Goal: Complete application form: Complete application form

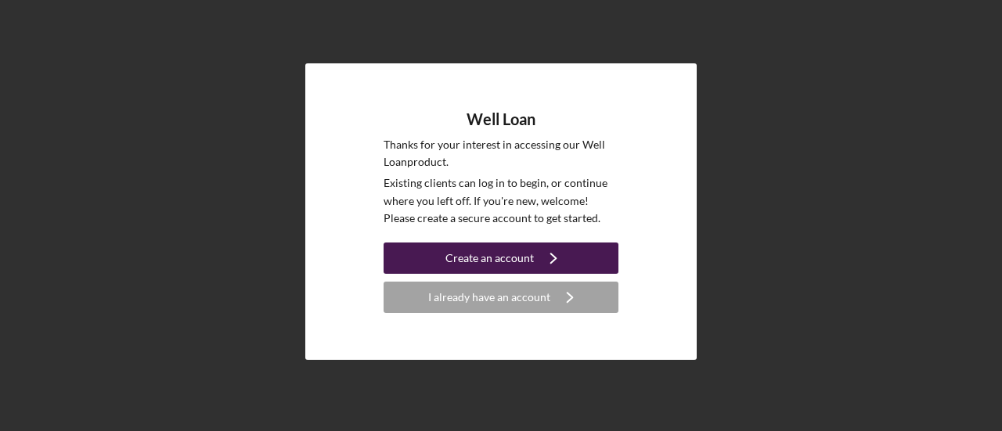
click at [542, 258] on icon "Icon/Navigate" at bounding box center [553, 258] width 39 height 39
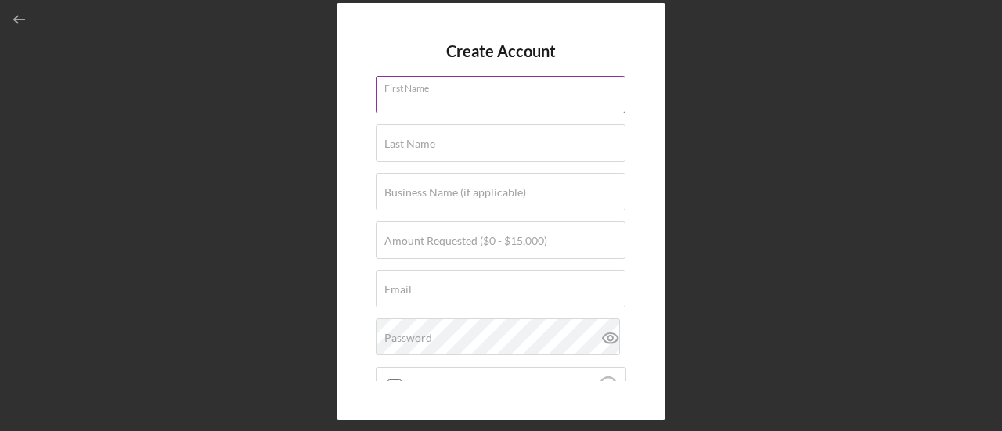
click at [501, 90] on div "First Name" at bounding box center [501, 95] width 251 height 39
type input "[PERSON_NAME]"
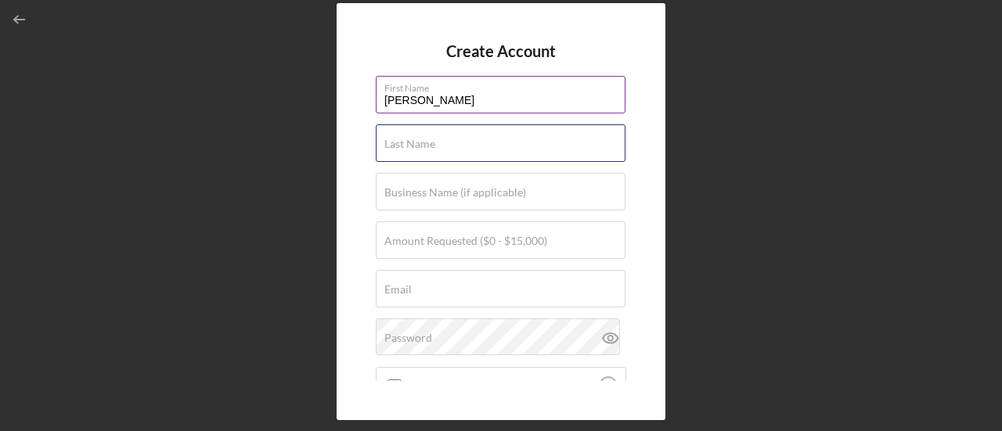
type input "[PERSON_NAME]"
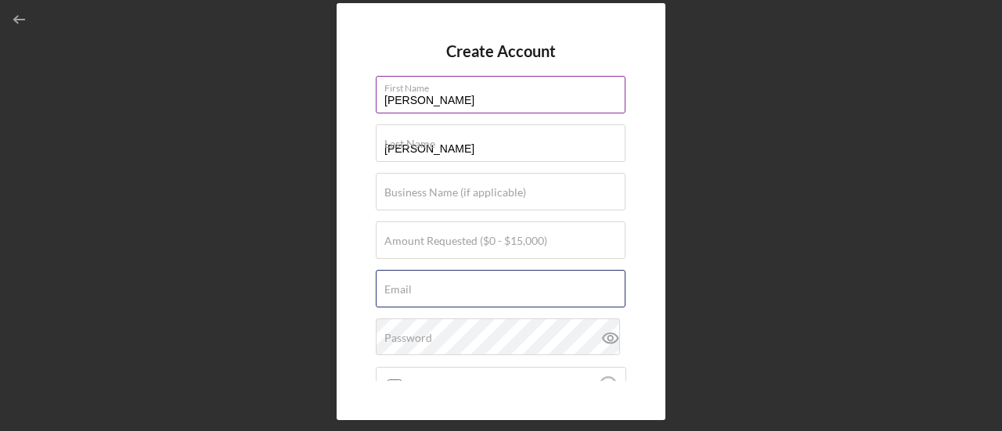
type input "[EMAIL_ADDRESS][DOMAIN_NAME]"
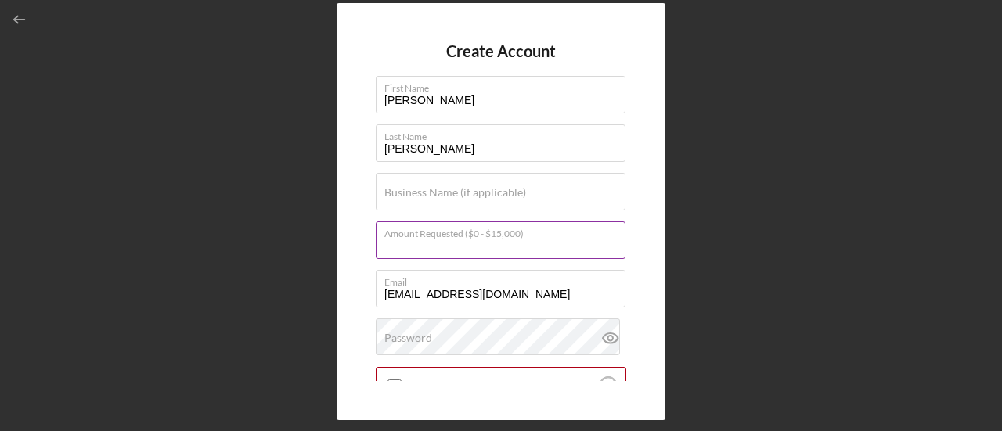
click at [575, 243] on input "Amount Requested ($0 - $15,000)" at bounding box center [501, 241] width 250 height 38
type input "$15,000"
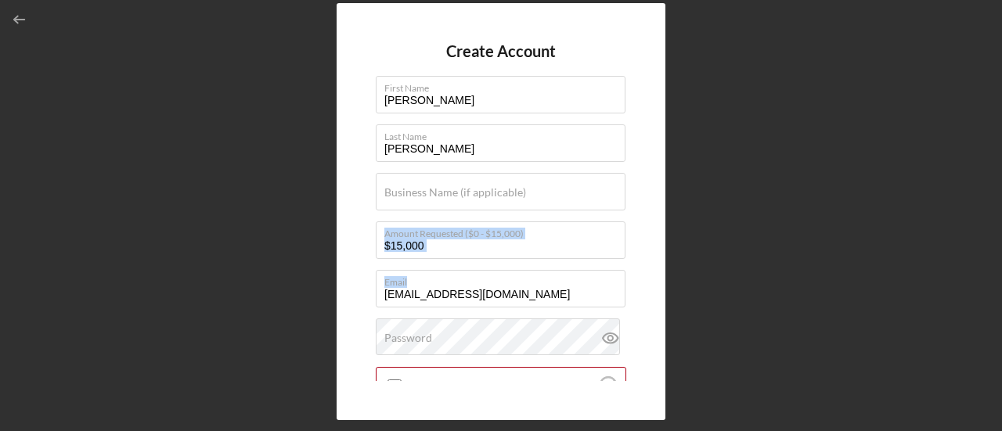
drag, startPoint x: 621, startPoint y: 212, endPoint x: 626, endPoint y: 269, distance: 56.6
click at [626, 269] on div "Create Account First Name [PERSON_NAME] Last Name [PERSON_NAME] Business Name (…" at bounding box center [501, 211] width 329 height 417
click at [651, 265] on div "Create Account First Name [PERSON_NAME] Last Name [PERSON_NAME] Business Name (…" at bounding box center [501, 211] width 329 height 417
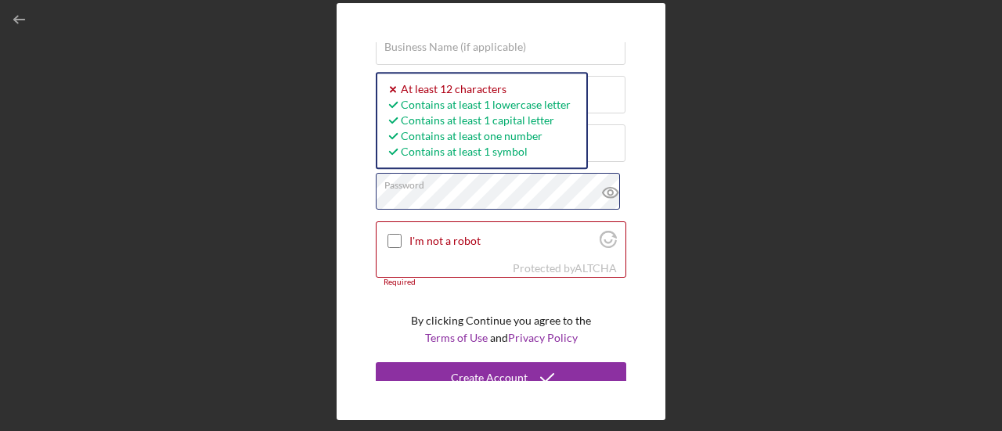
scroll to position [157, 0]
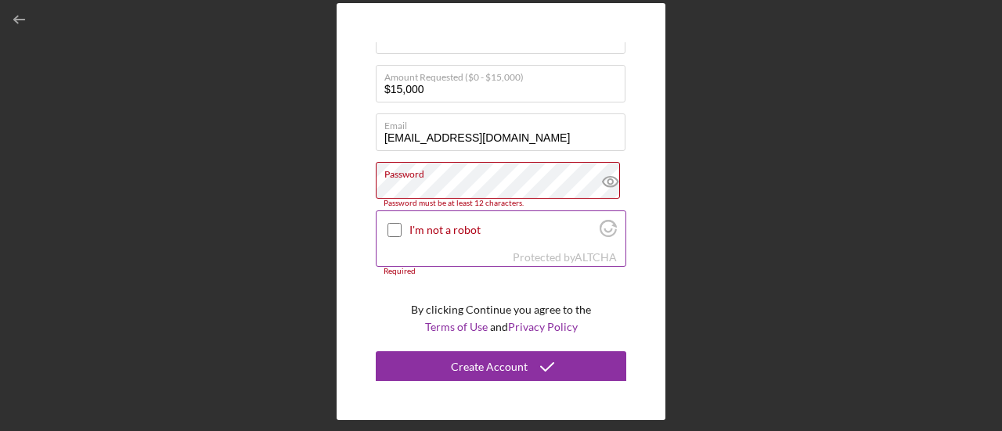
click at [397, 233] on input "I'm not a robot" at bounding box center [395, 230] width 14 height 14
checkbox input "true"
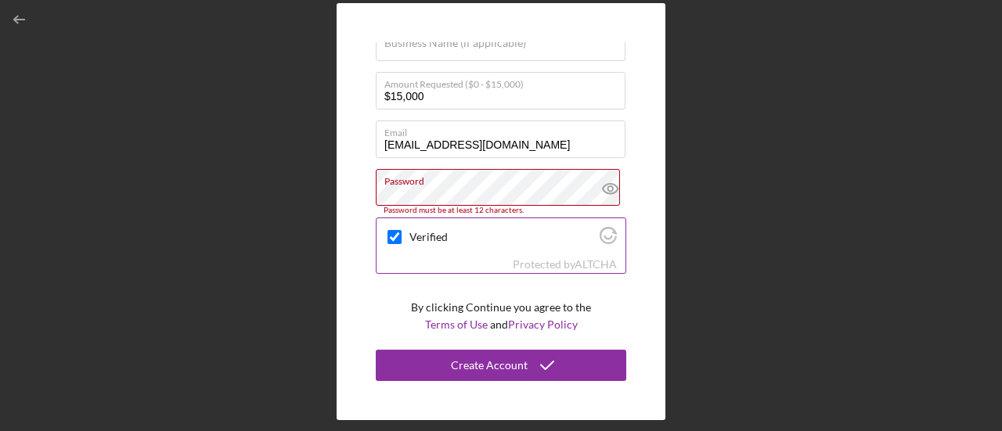
scroll to position [148, 0]
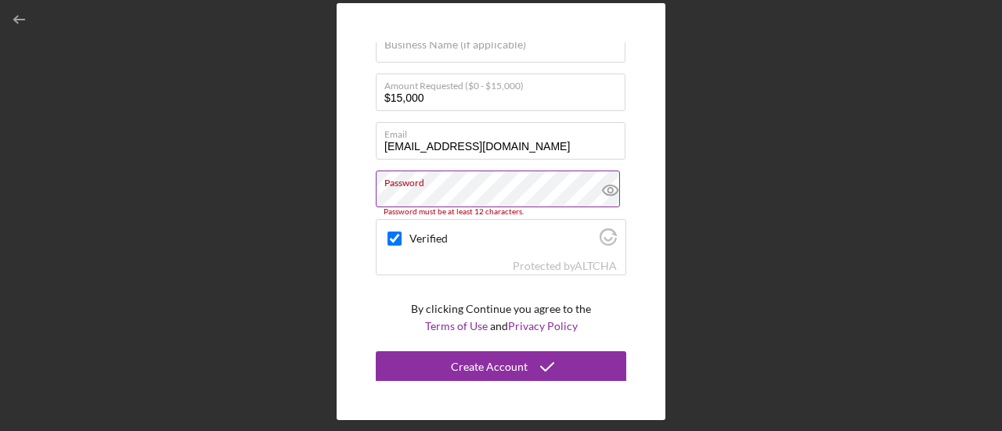
click at [607, 194] on icon at bounding box center [610, 191] width 15 height 10
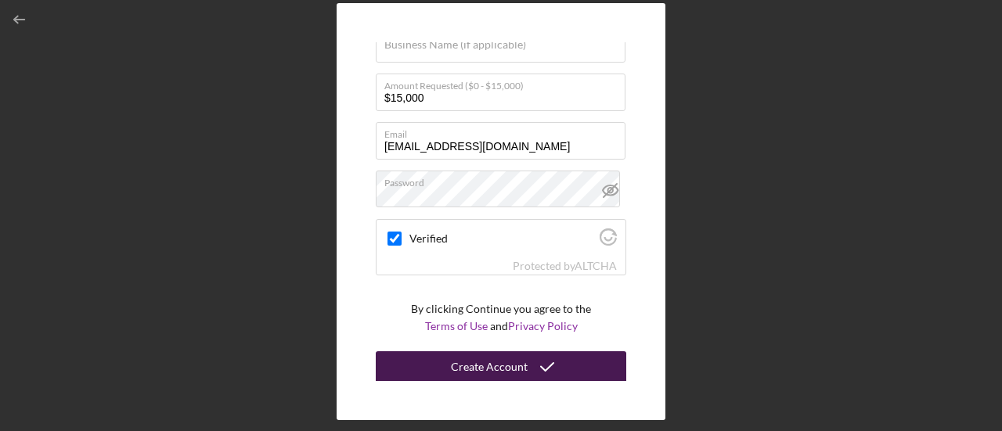
click at [488, 366] on div "Create Account" at bounding box center [489, 366] width 77 height 31
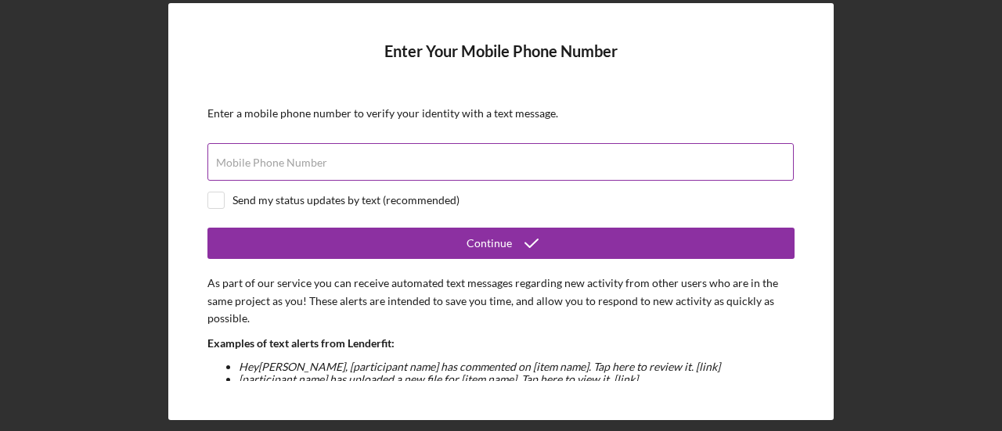
click at [271, 157] on label "Mobile Phone Number" at bounding box center [271, 163] width 111 height 13
click at [271, 157] on input "Mobile Phone Number" at bounding box center [500, 162] width 586 height 38
type input "[PHONE_NUMBER]"
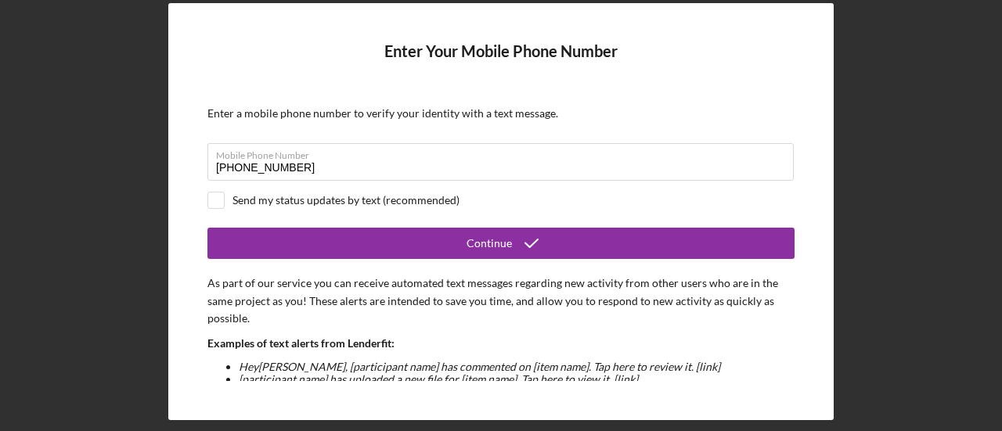
click at [251, 202] on div "Send my status updates by text (recommended)" at bounding box center [346, 200] width 227 height 13
checkbox input "true"
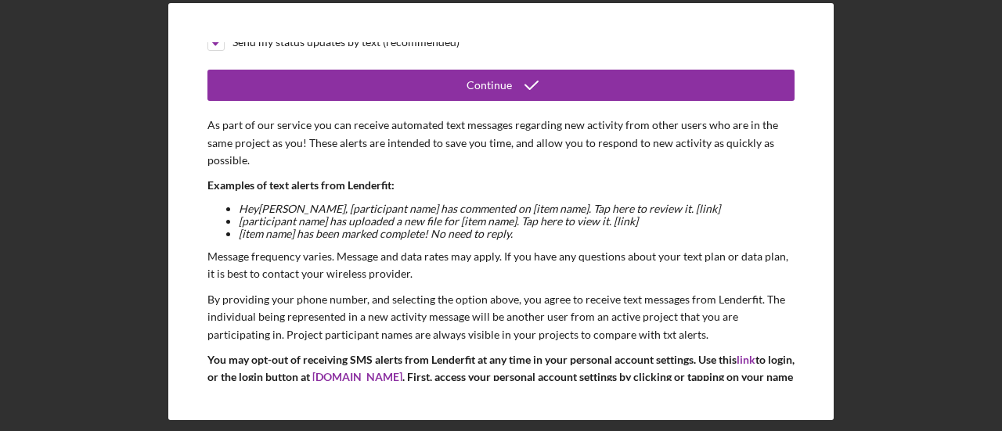
scroll to position [230, 0]
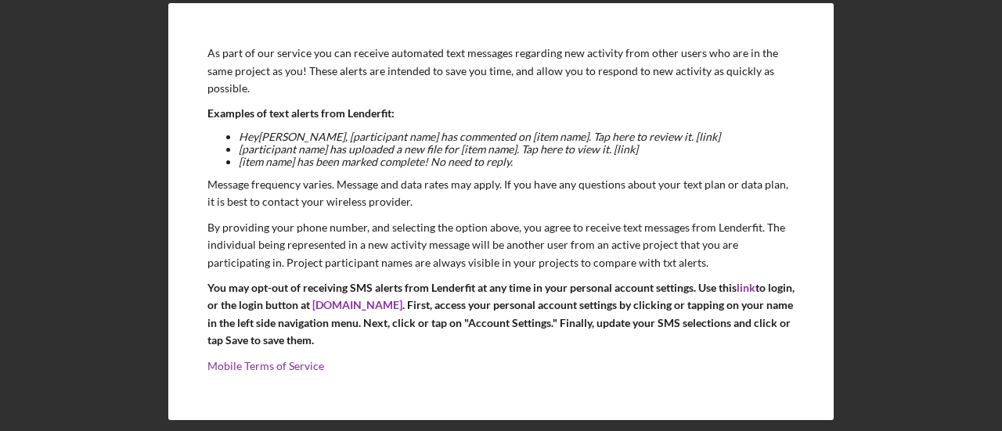
click at [803, 320] on div "Enter Your Mobile Phone Number Enter a mobile phone number to verify your ident…" at bounding box center [500, 211] width 665 height 417
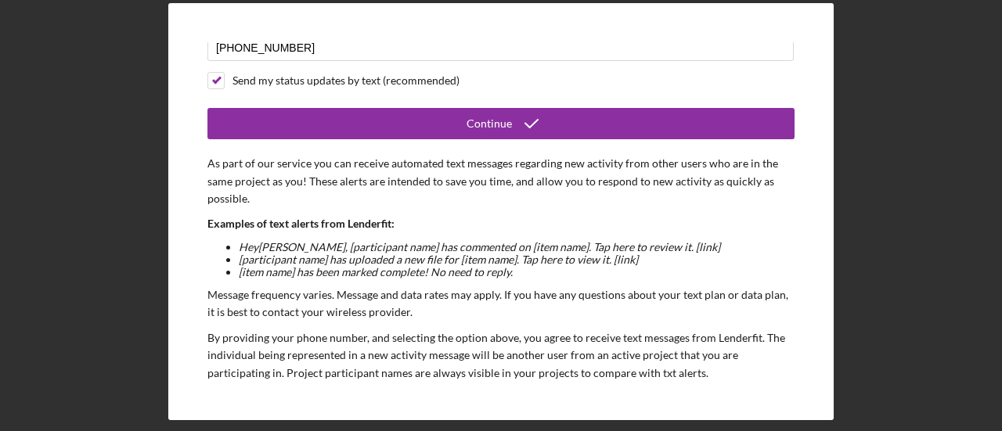
scroll to position [0, 0]
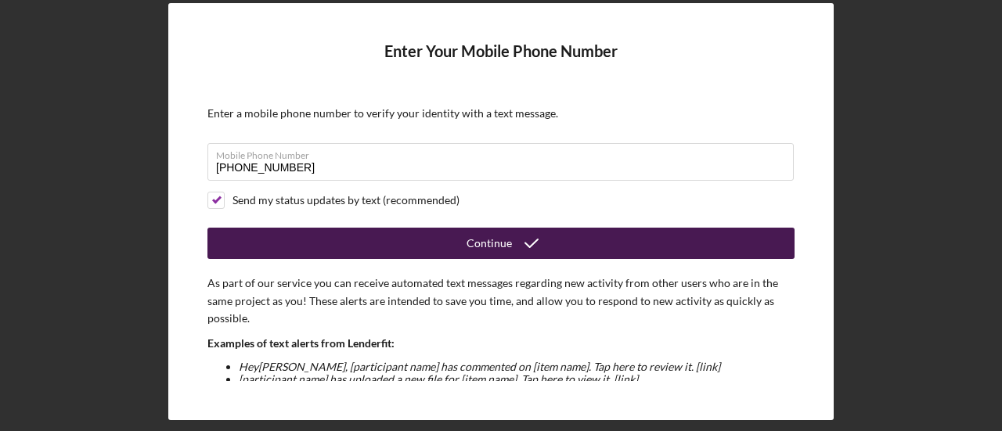
click at [582, 246] on button "Continue" at bounding box center [500, 243] width 587 height 31
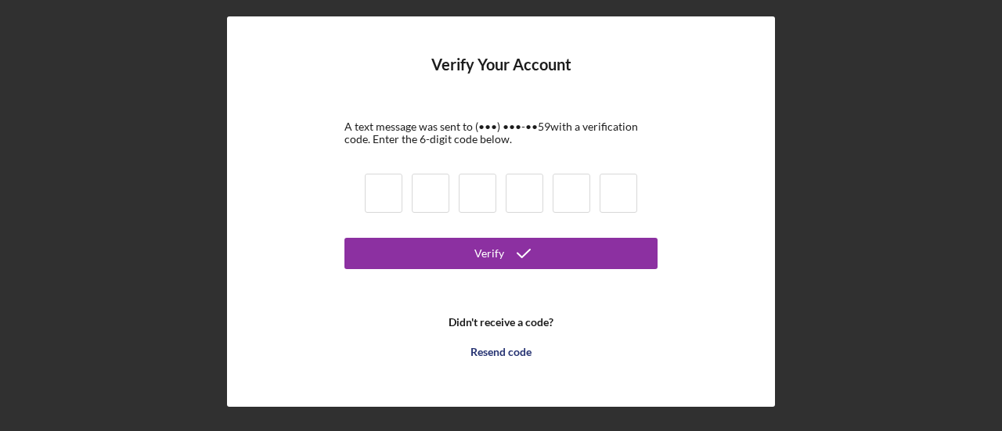
click at [374, 200] on input at bounding box center [384, 193] width 38 height 39
type input "2"
type input "7"
type input "4"
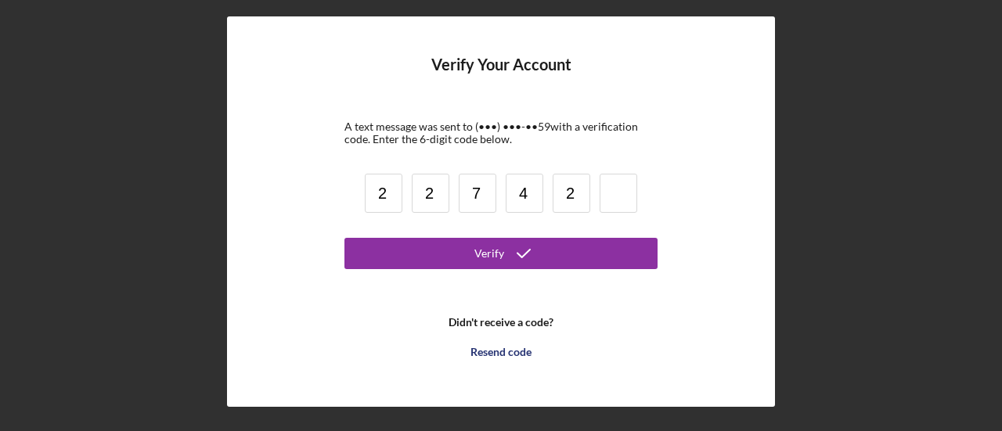
type input "2"
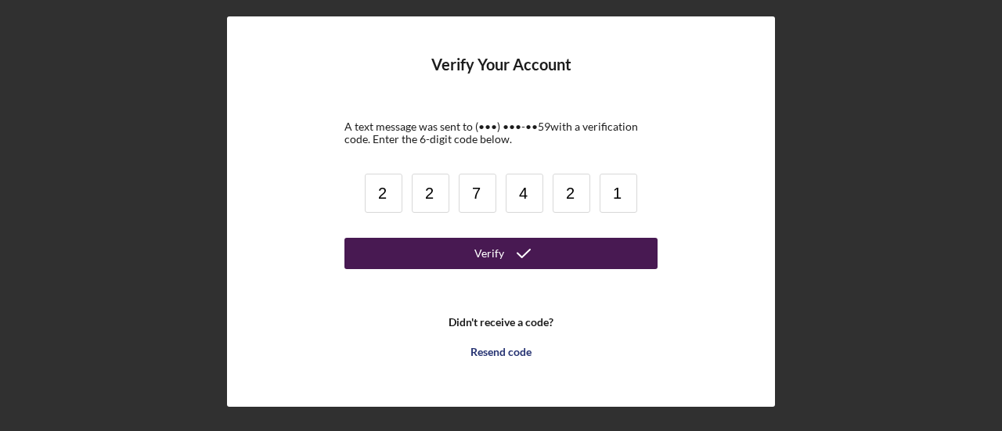
type input "1"
click at [459, 251] on button "Verify" at bounding box center [500, 253] width 313 height 31
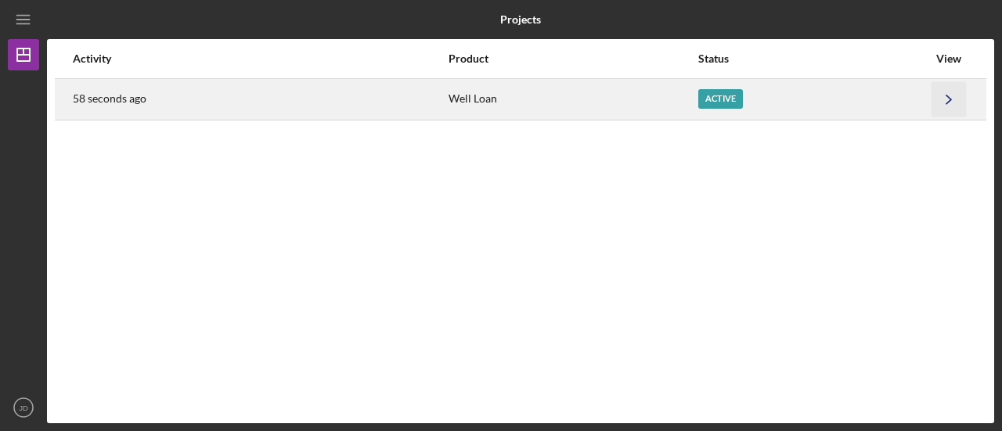
click at [957, 98] on icon "Icon/Navigate" at bounding box center [949, 98] width 35 height 35
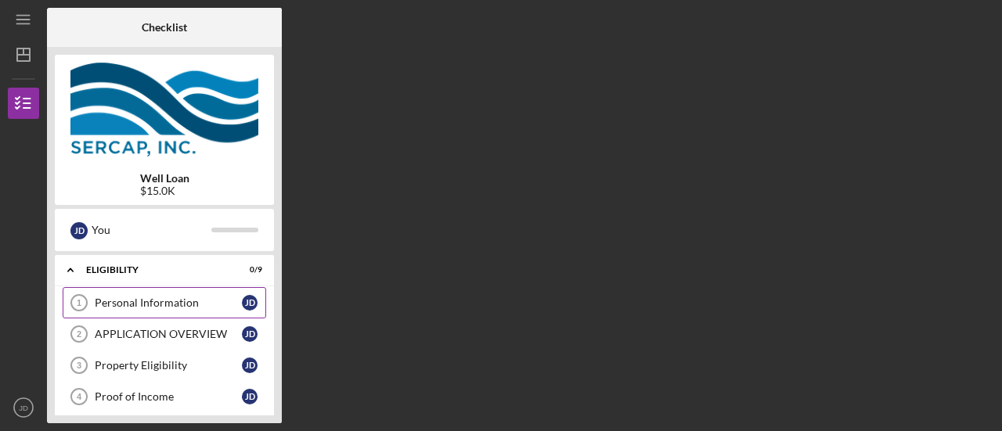
click at [164, 312] on link "Personal Information 1 Personal Information [PERSON_NAME]" at bounding box center [165, 302] width 204 height 31
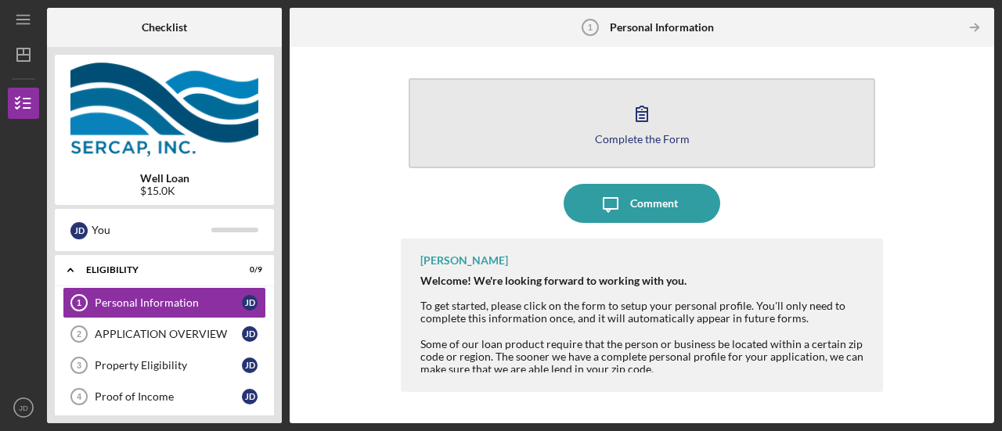
click at [650, 118] on icon "button" at bounding box center [641, 113] width 39 height 39
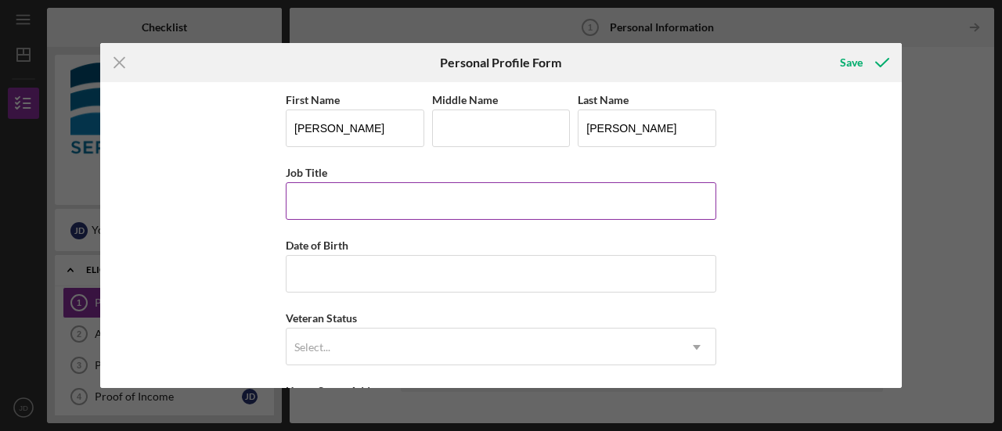
click at [650, 207] on input "Job Title" at bounding box center [501, 201] width 431 height 38
type input "Leave of Absence Representative"
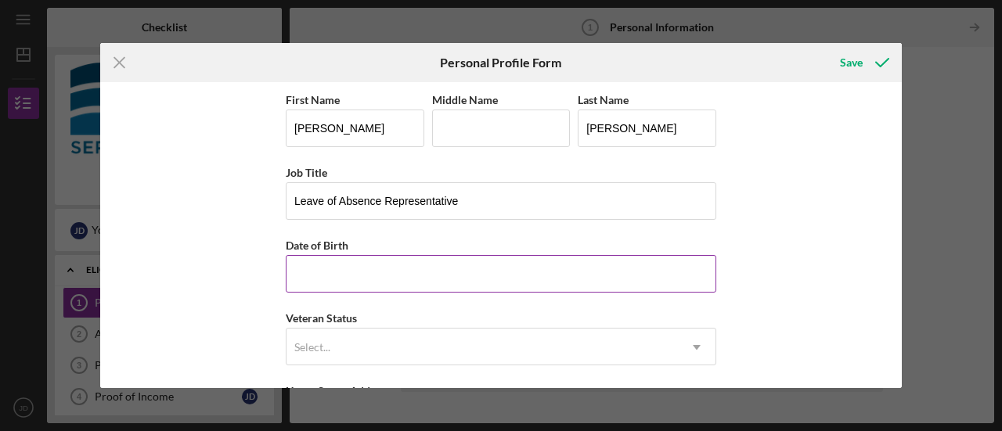
click at [471, 276] on input "Date of Birth" at bounding box center [501, 274] width 431 height 38
type input "[DATE]"
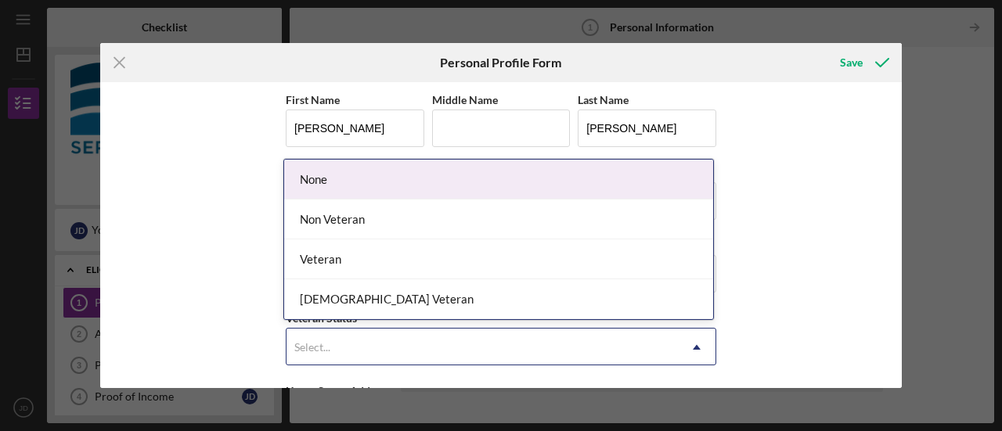
click at [635, 355] on div "Select..." at bounding box center [482, 348] width 391 height 36
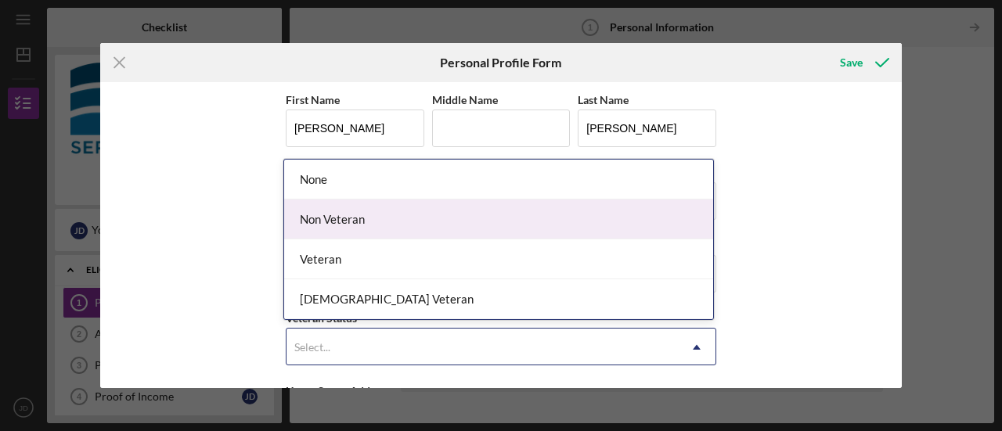
click at [530, 217] on div "Non Veteran" at bounding box center [498, 220] width 429 height 40
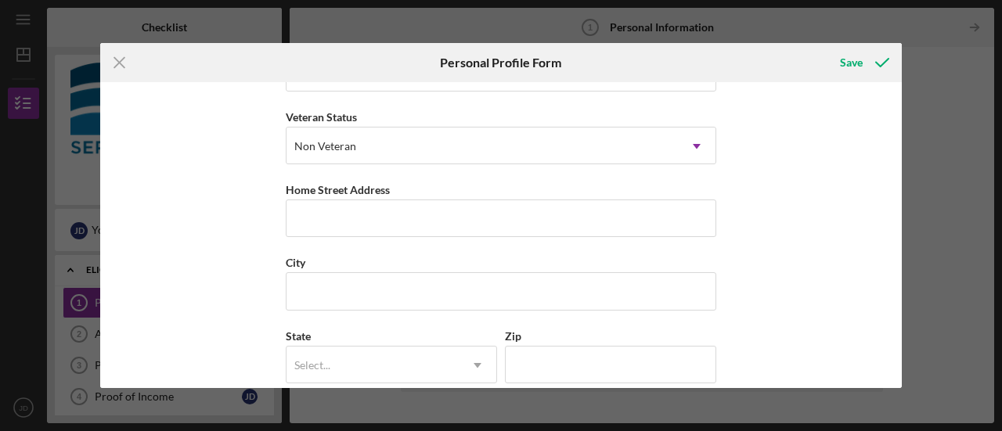
scroll to position [226, 0]
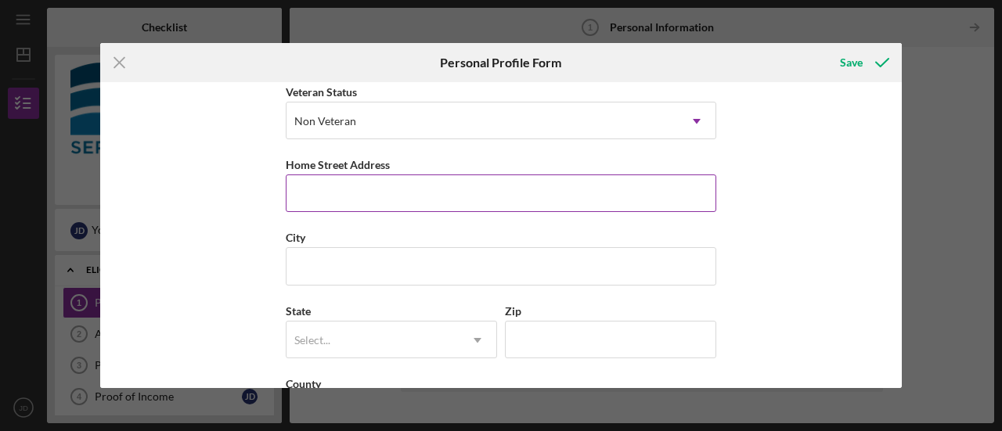
click at [470, 204] on input "Home Street Address" at bounding box center [501, 194] width 431 height 38
type input "[STREET_ADDRESS][PERSON_NAME]"
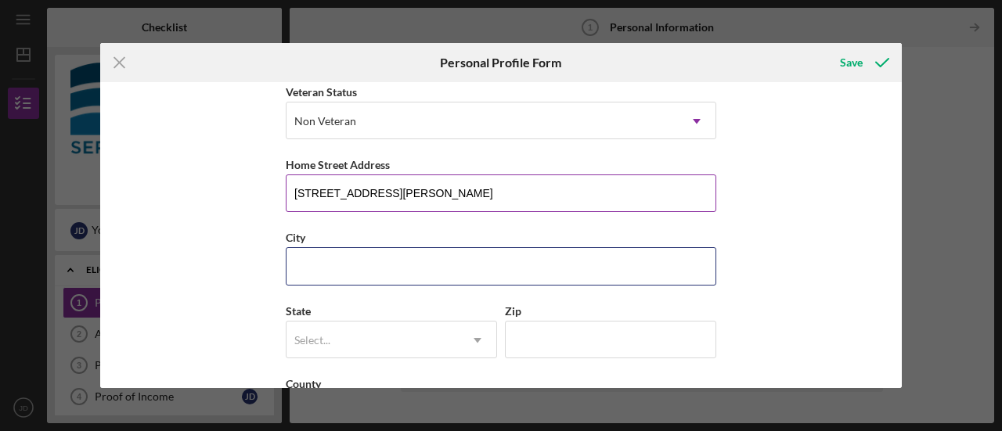
type input "Laplata"
type input "MD"
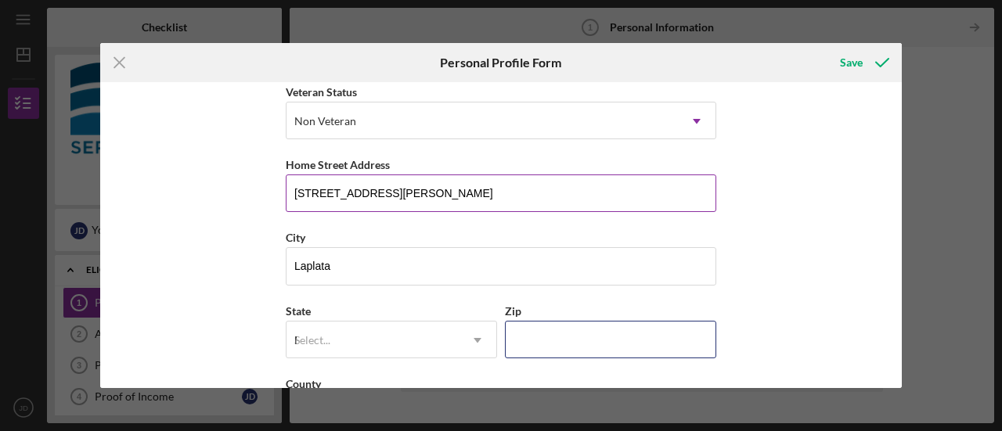
type input "20646"
type input "[GEOGRAPHIC_DATA]"
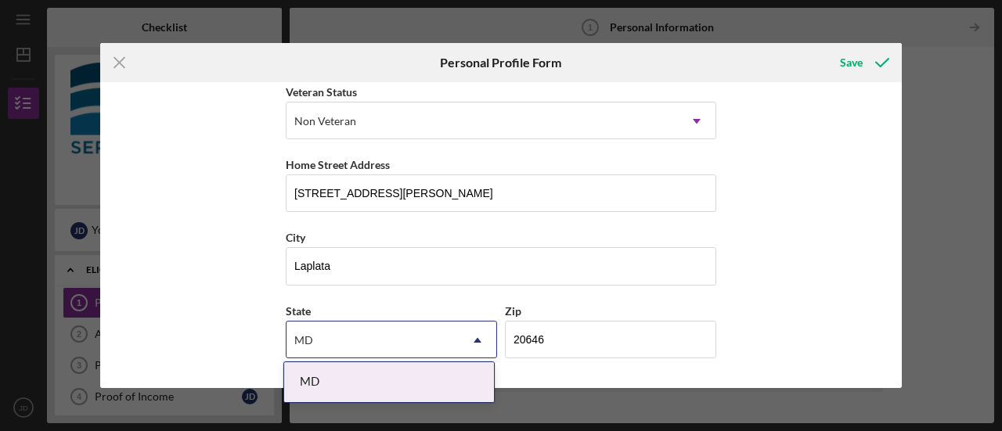
click at [902, 234] on div "Icon/Menu Close Personal Profile Form Save First Name [PERSON_NAME] Middle Name…" at bounding box center [501, 215] width 1002 height 431
click at [416, 373] on div "MD" at bounding box center [389, 382] width 210 height 40
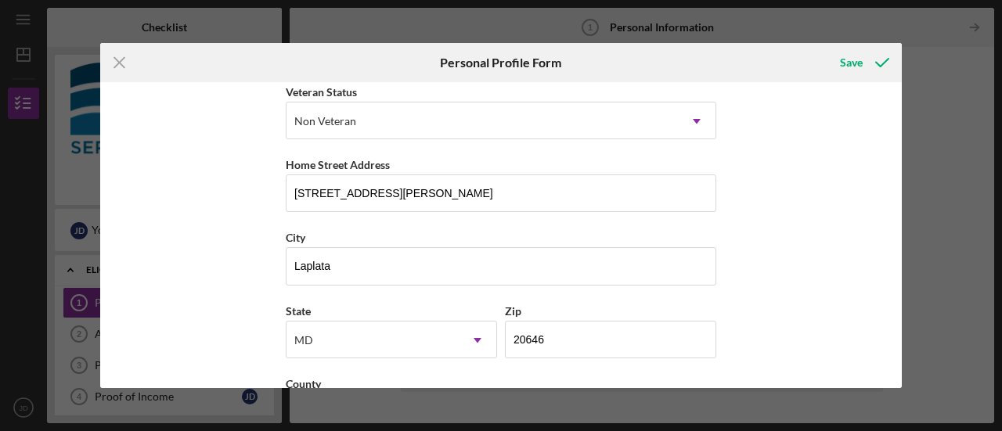
scroll to position [288, 0]
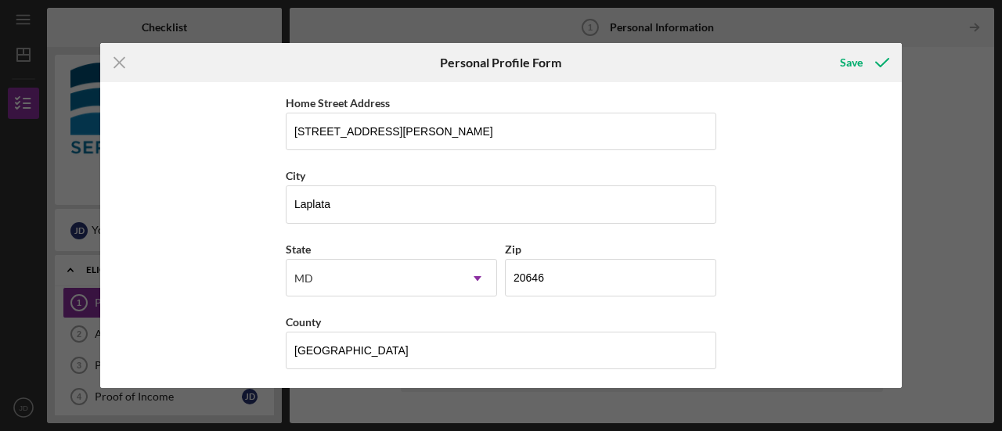
click at [886, 322] on div "First Name [PERSON_NAME] Middle Name Last Name [PERSON_NAME] Job Title Leave of…" at bounding box center [501, 235] width 802 height 306
click at [686, 350] on input "[GEOGRAPHIC_DATA]" at bounding box center [501, 351] width 431 height 38
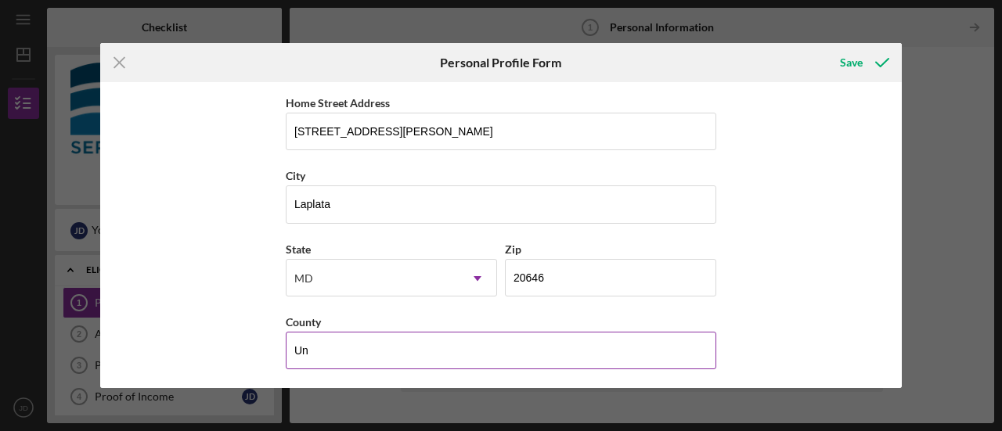
type input "U"
type input "[PERSON_NAME]"
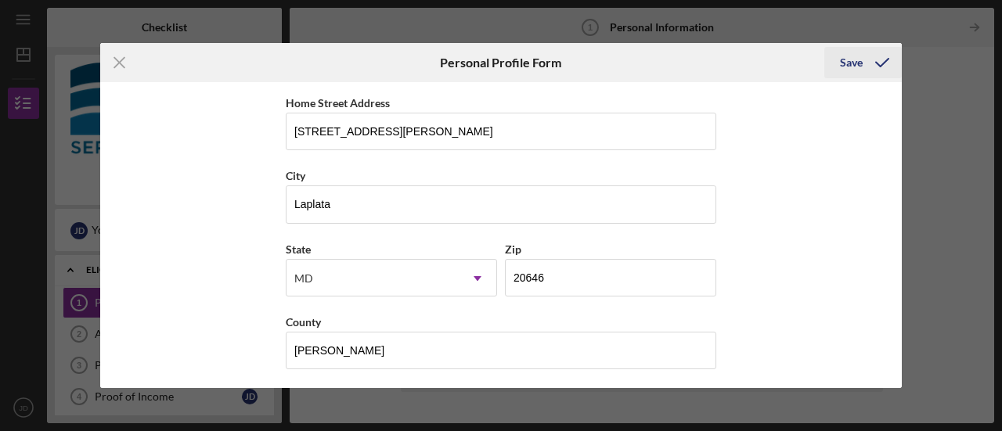
click at [876, 66] on icon "submit" at bounding box center [882, 62] width 39 height 39
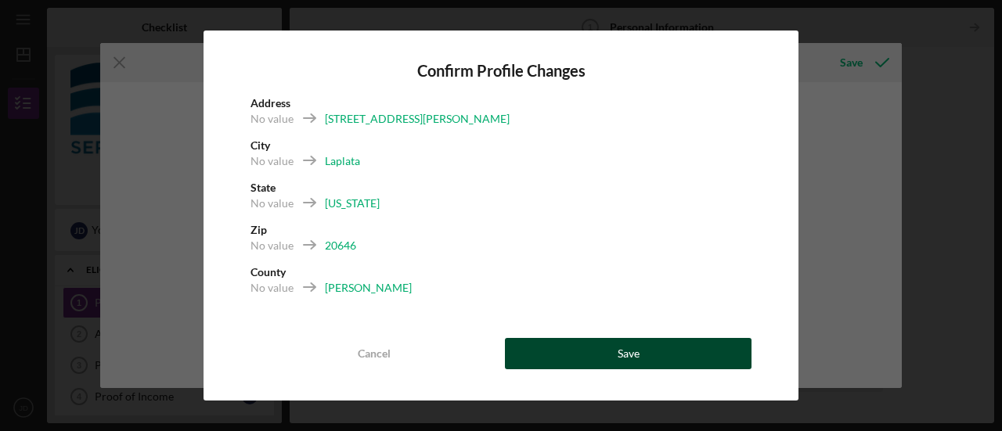
click at [621, 341] on div "Save" at bounding box center [629, 353] width 22 height 31
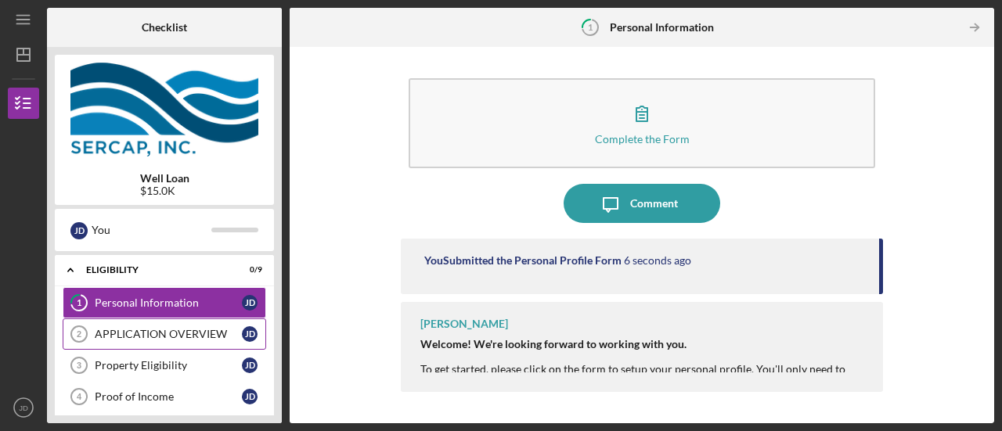
click at [168, 333] on div "APPLICATION OVERVIEW" at bounding box center [168, 334] width 147 height 13
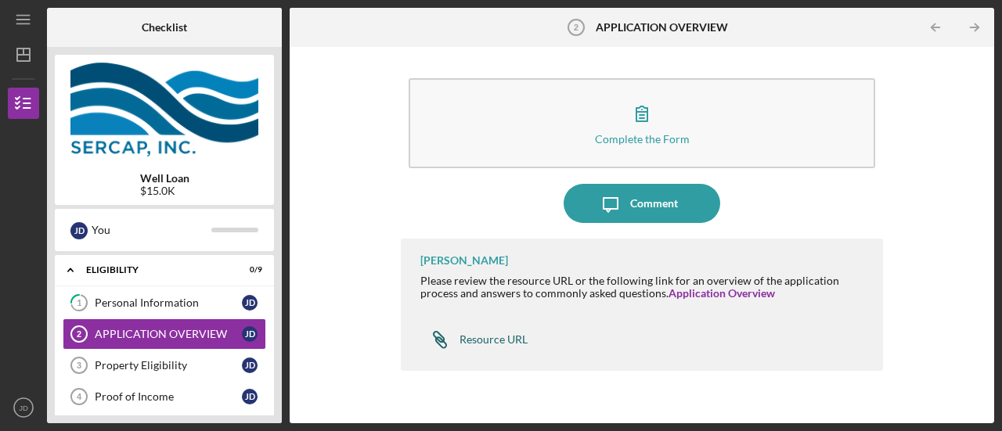
click at [496, 343] on div "Resource URL" at bounding box center [494, 339] width 68 height 13
